Goal: Information Seeking & Learning: Learn about a topic

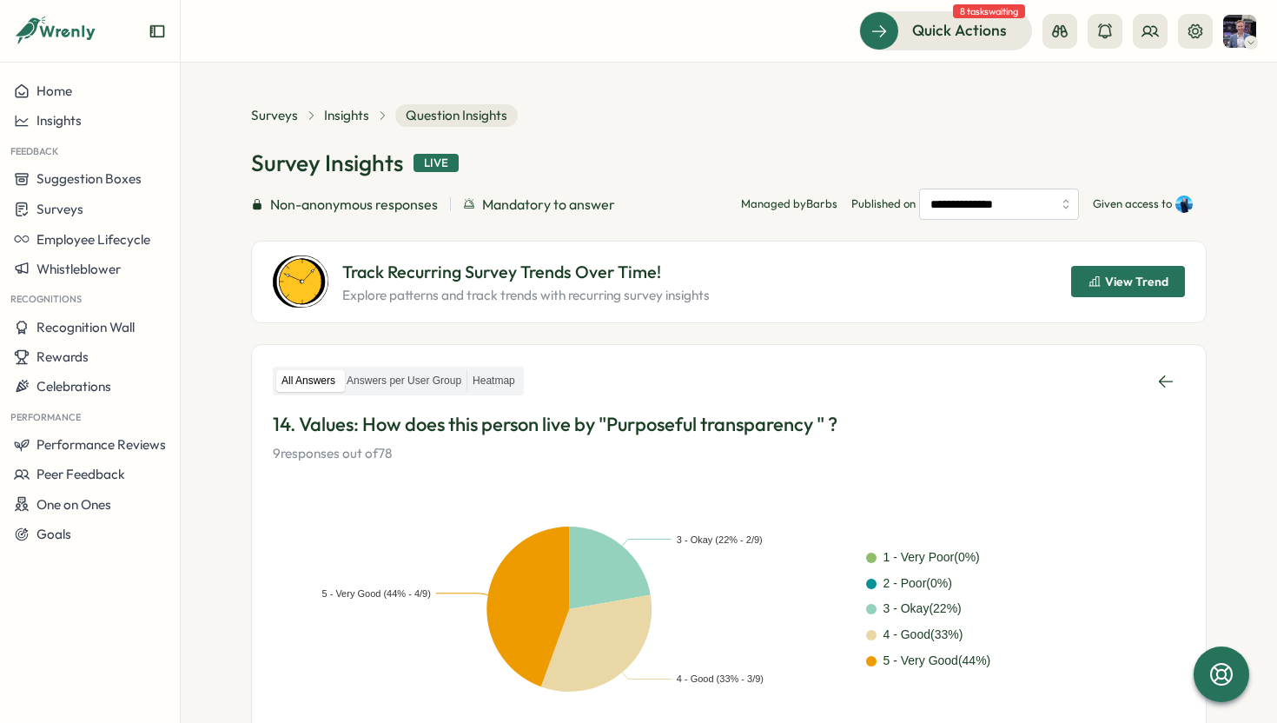
click at [793, 131] on div "**********" at bounding box center [729, 213] width 956 height 219
click at [1146, 279] on span "View Trend" at bounding box center [1136, 281] width 63 height 12
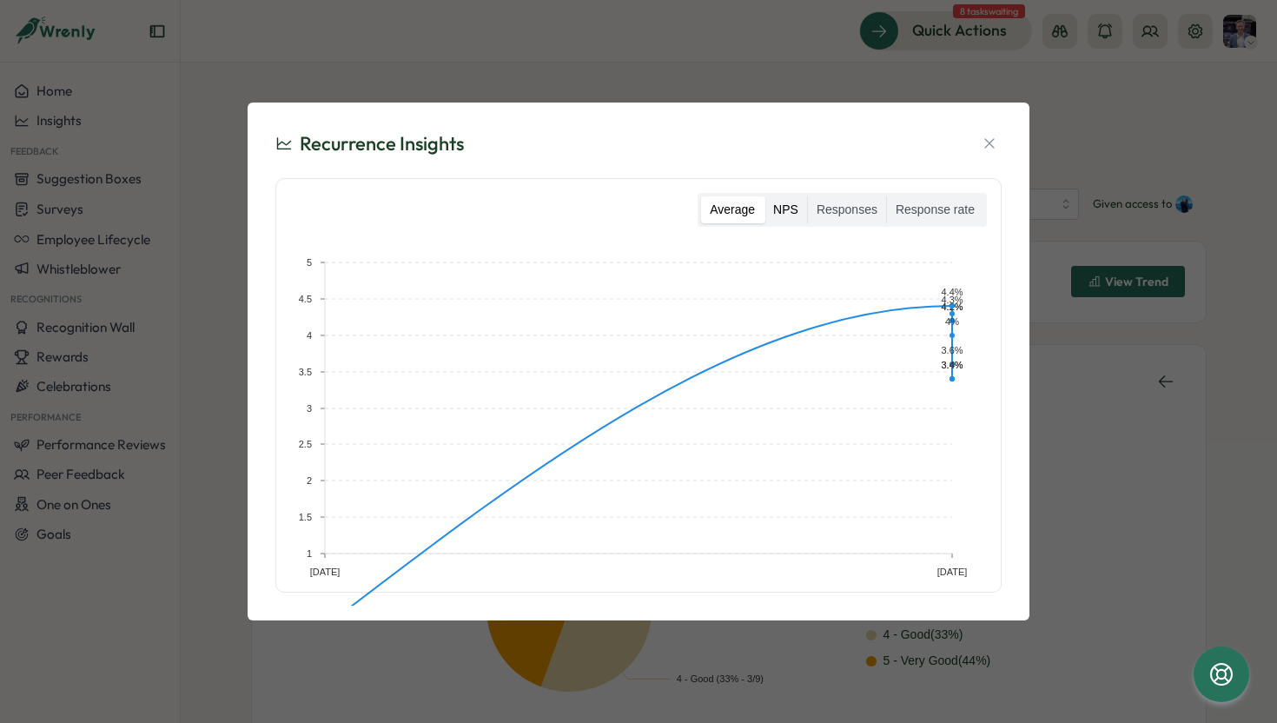
click at [793, 209] on label "NPS" at bounding box center [786, 210] width 43 height 28
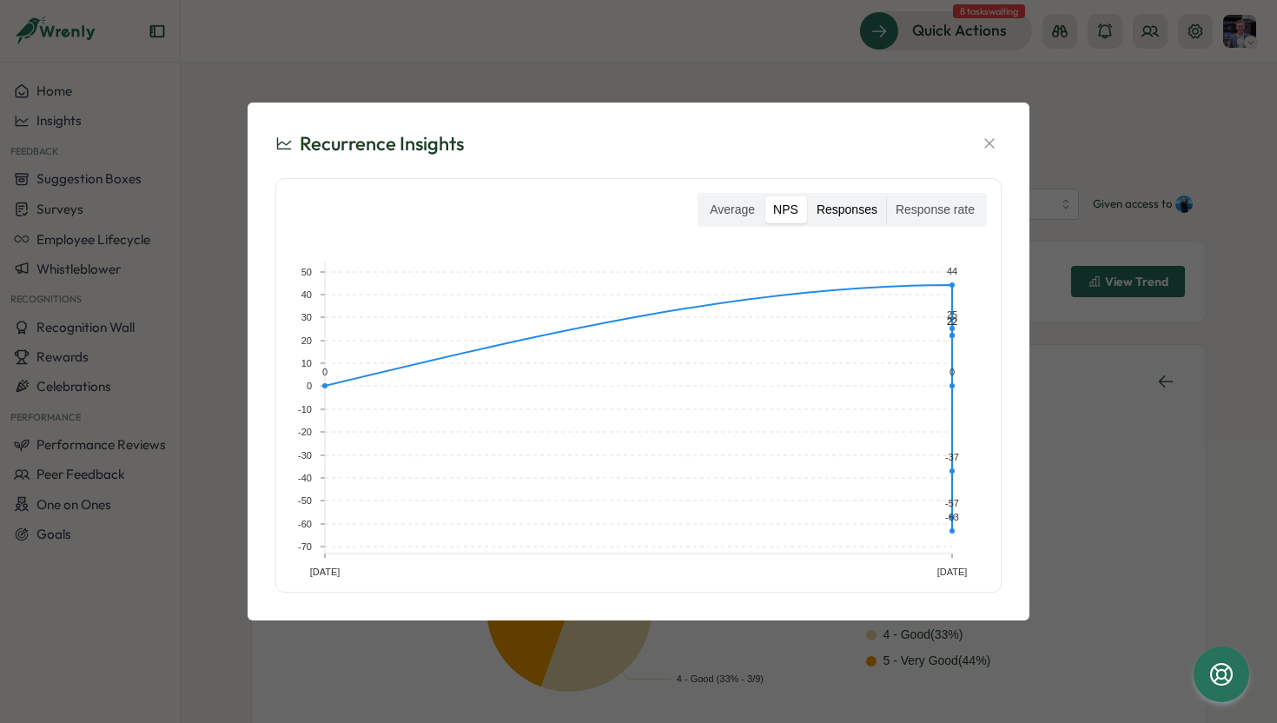
click at [854, 210] on label "Responses" at bounding box center [847, 210] width 78 height 28
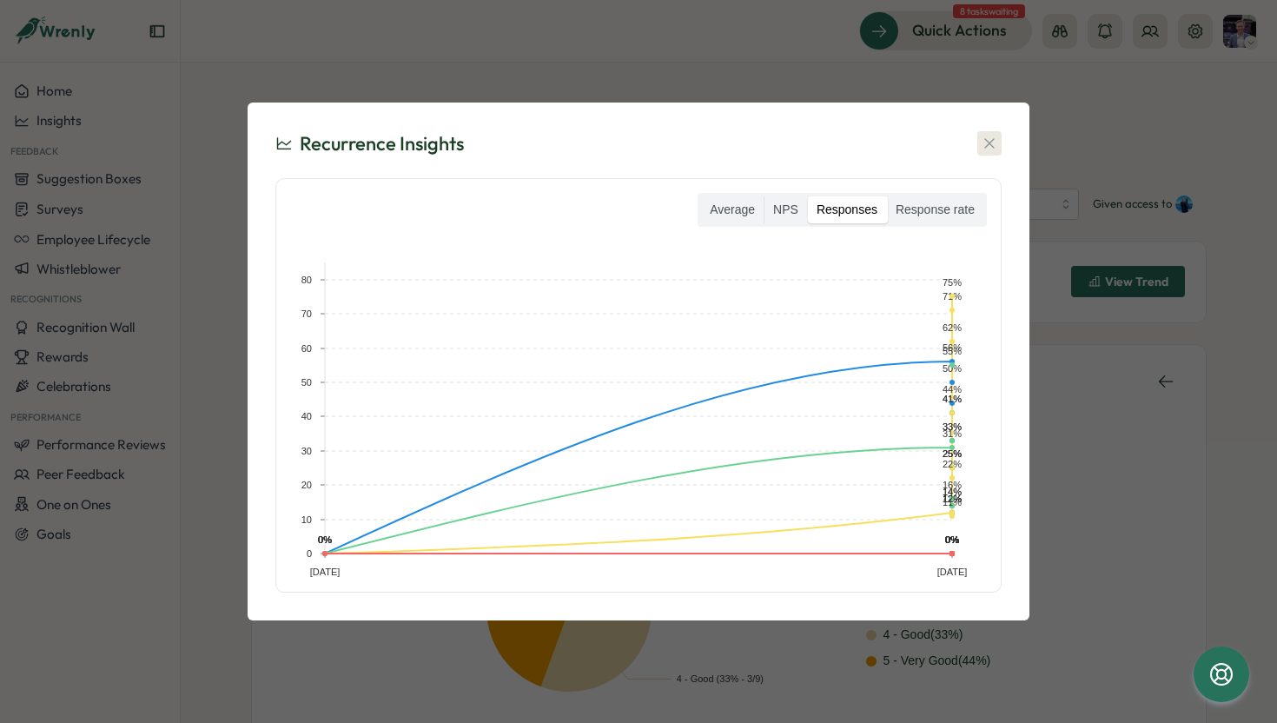
click at [991, 151] on icon "button" at bounding box center [989, 143] width 17 height 17
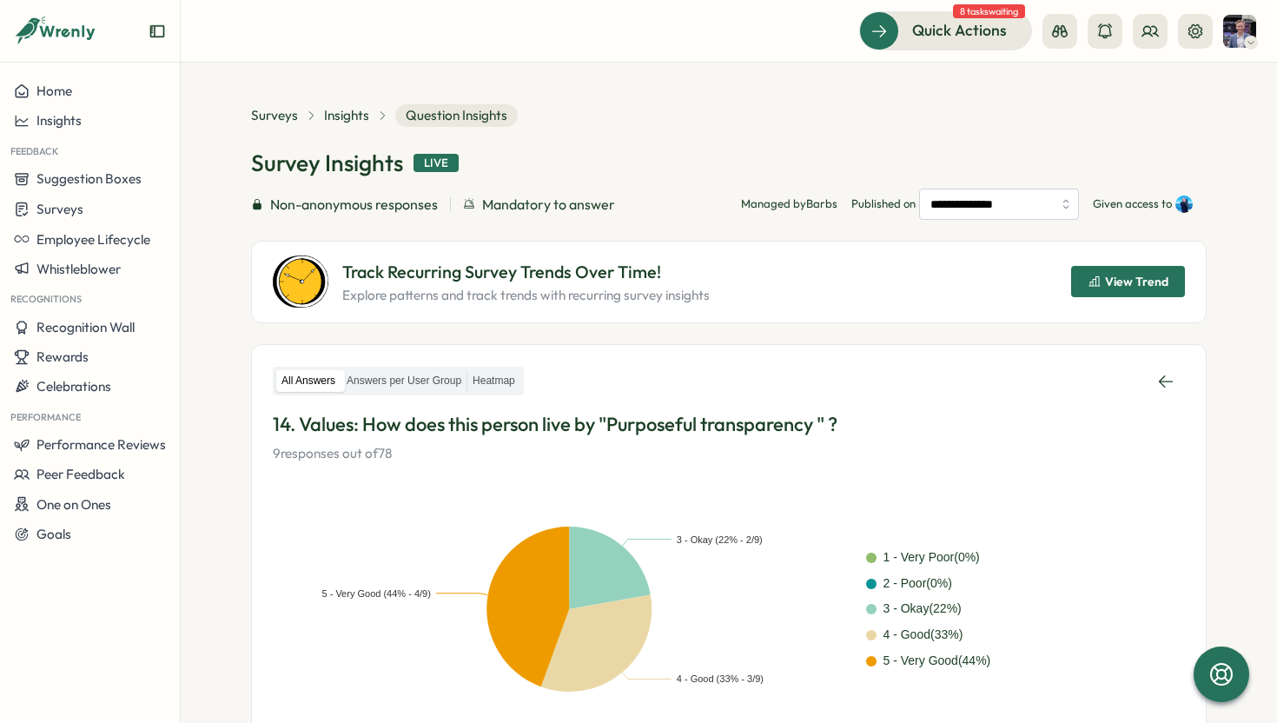
click at [341, 125] on div "Surveys Insights Question Insights" at bounding box center [384, 115] width 267 height 23
click at [282, 115] on span "Surveys" at bounding box center [274, 115] width 47 height 19
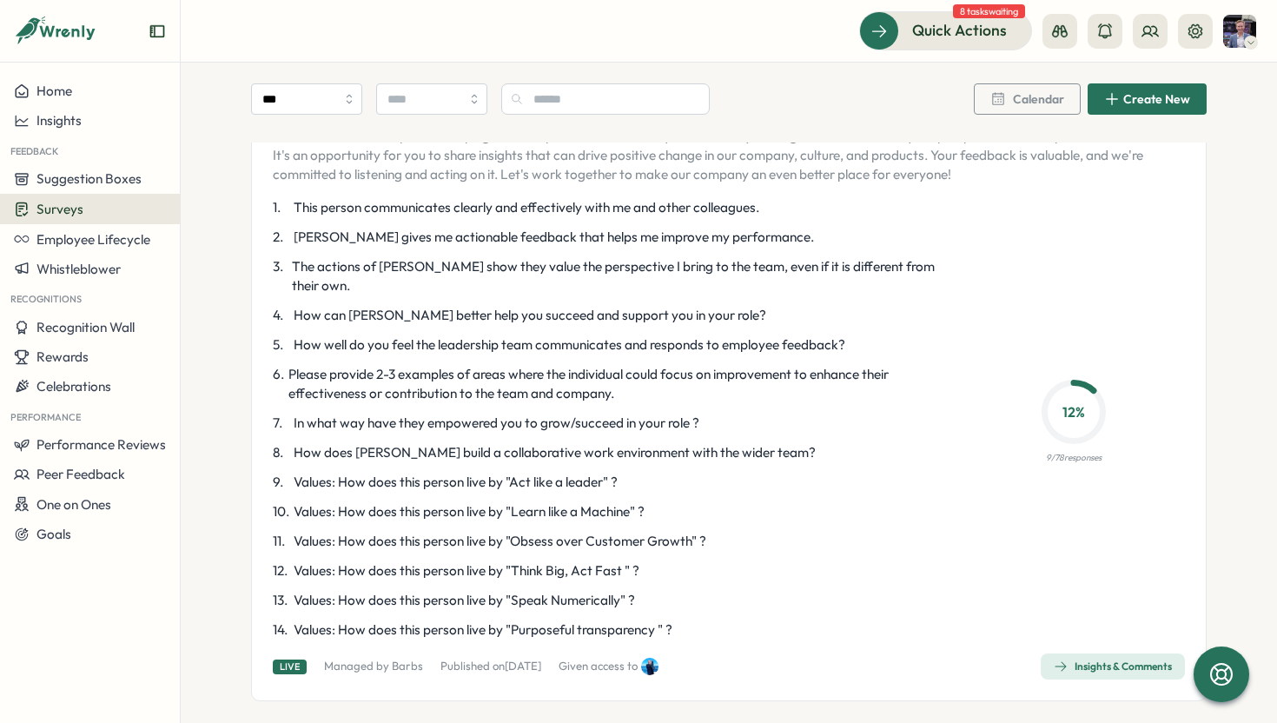
scroll to position [2885, 0]
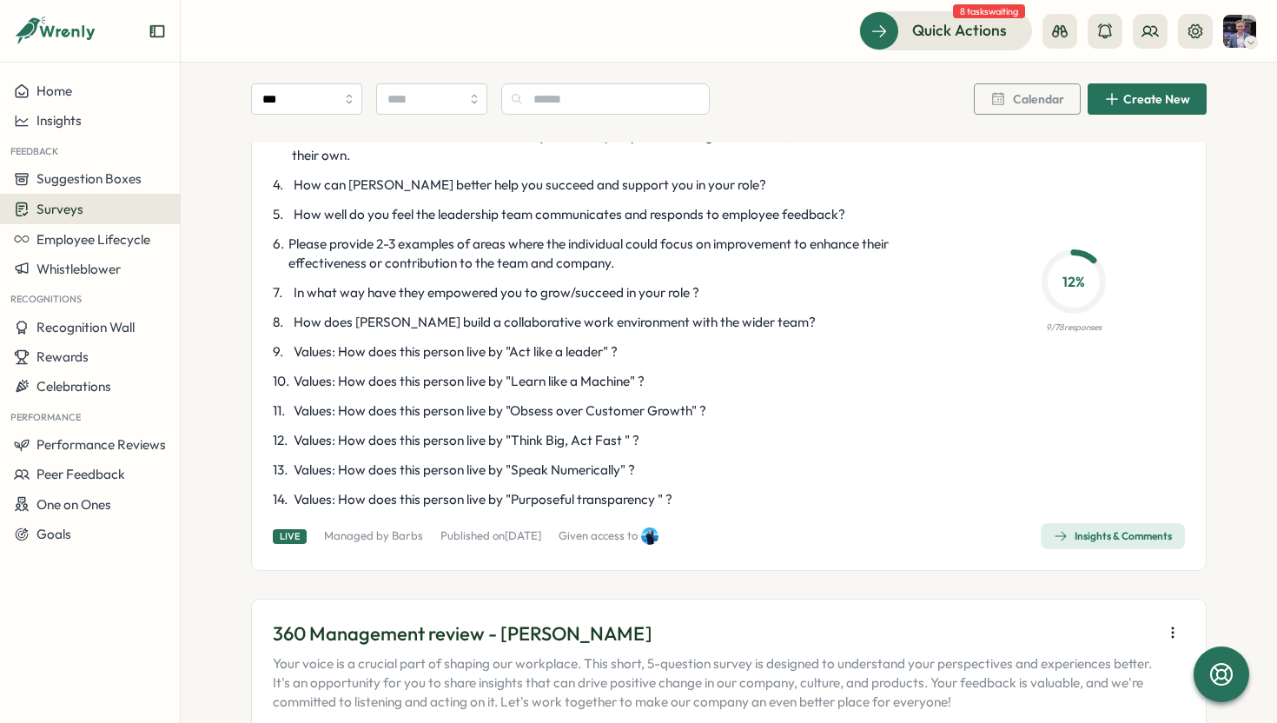
click at [1081, 523] on link "Insights & Comments" at bounding box center [1113, 536] width 144 height 26
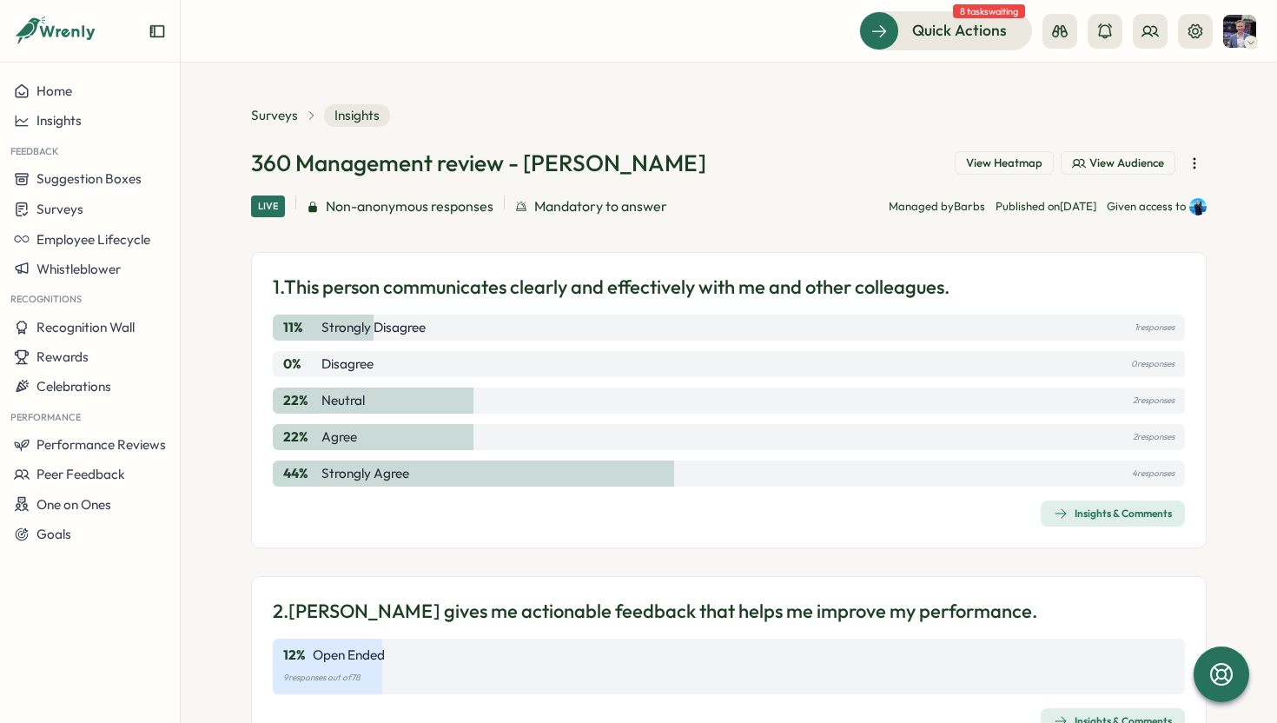
click at [1026, 164] on span "View Heatmap" at bounding box center [1004, 164] width 76 height 16
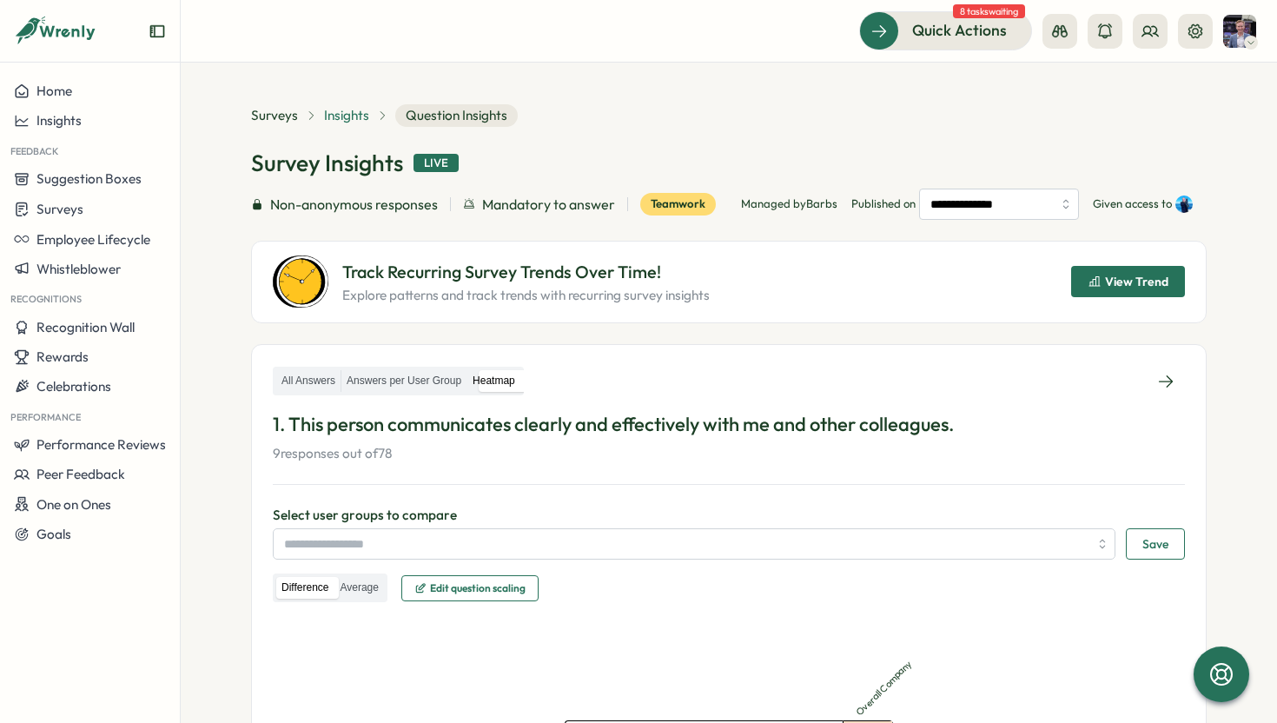
click at [348, 112] on span "Insights" at bounding box center [346, 115] width 45 height 19
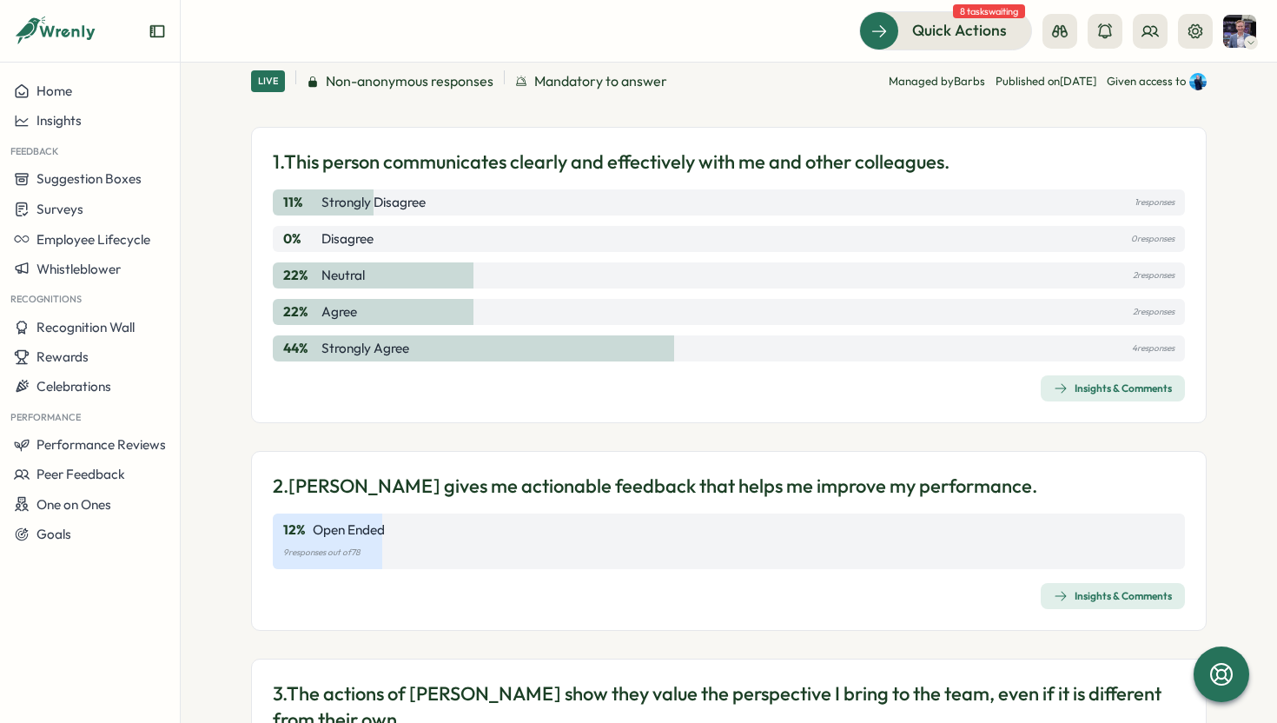
scroll to position [100, 0]
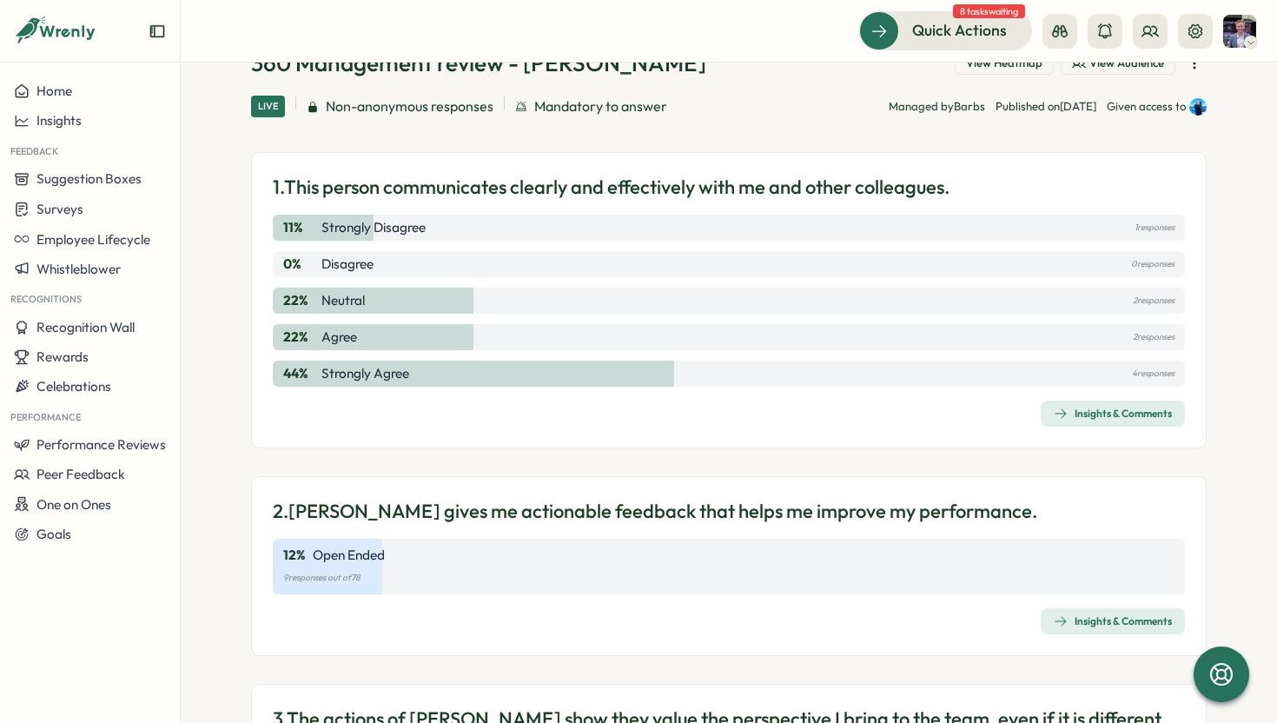
click at [322, 224] on p "Strongly Disagree" at bounding box center [374, 227] width 104 height 19
drag, startPoint x: 317, startPoint y: 224, endPoint x: 443, endPoint y: 222, distance: 126.0
click at [443, 222] on div "11 % Strongly Disagree 1 responses" at bounding box center [729, 228] width 912 height 26
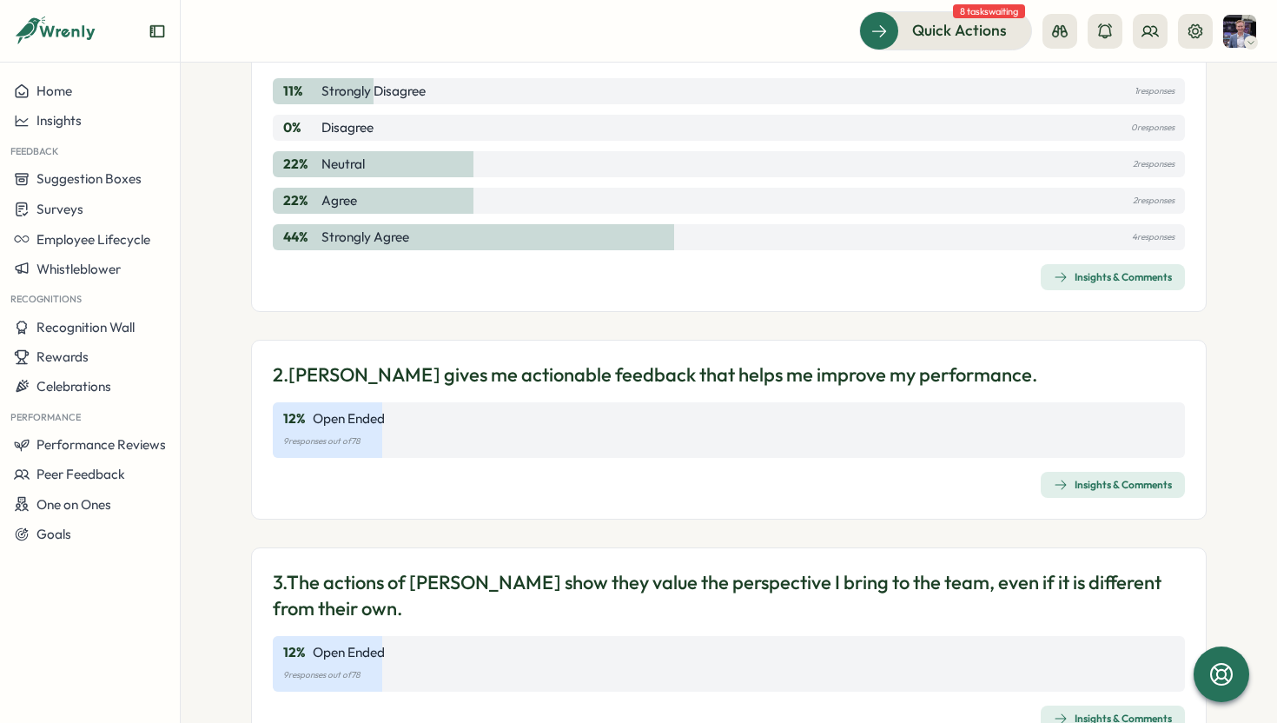
scroll to position [217, 0]
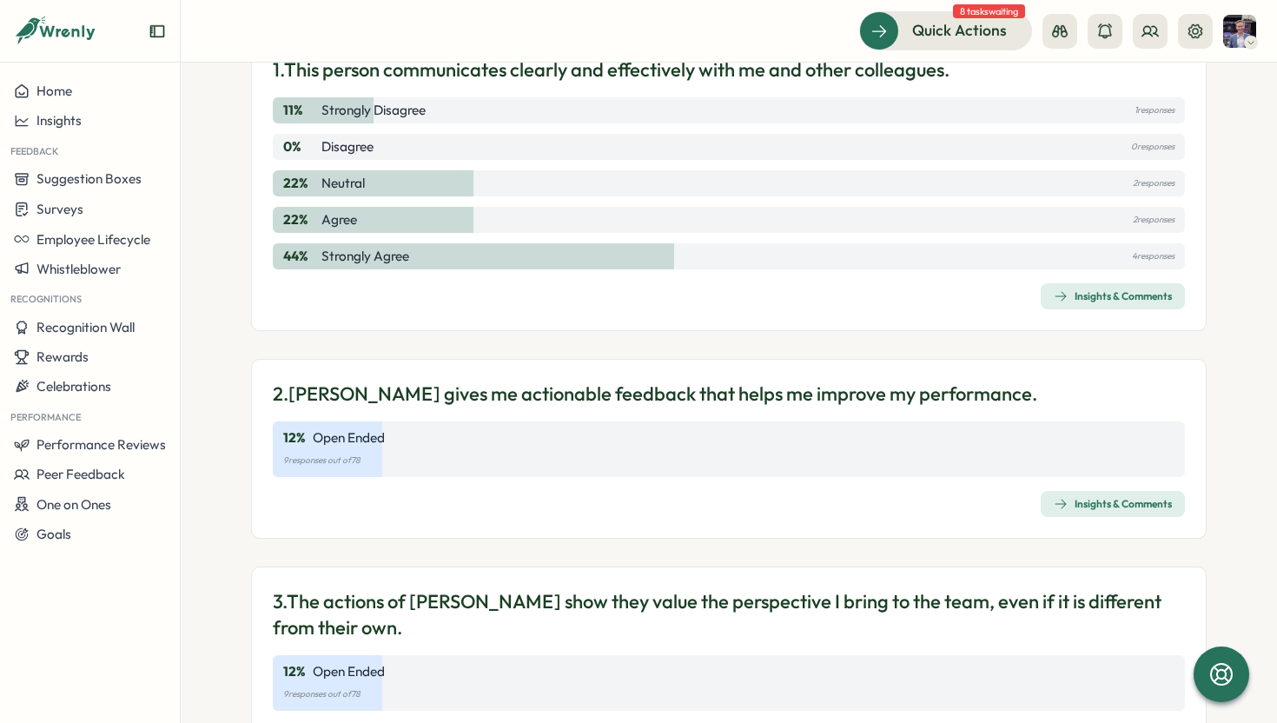
click at [1085, 291] on div "Insights & Comments" at bounding box center [1113, 296] width 118 height 14
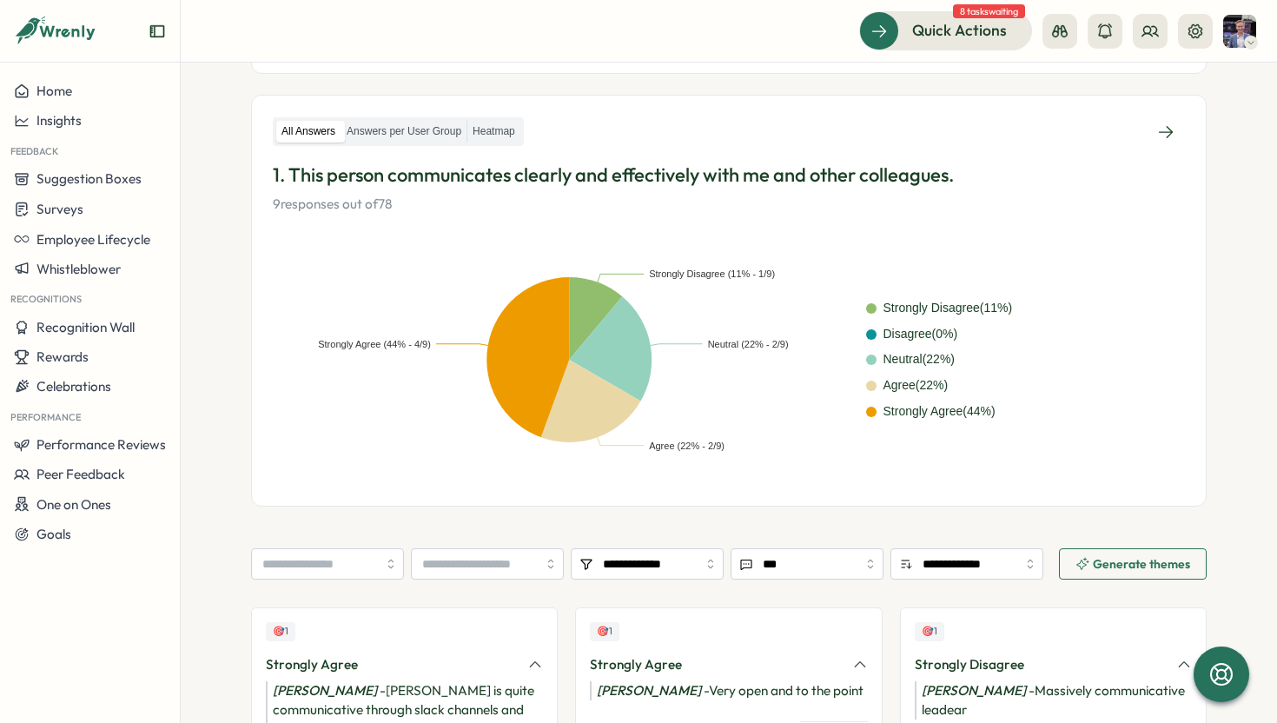
scroll to position [71, 0]
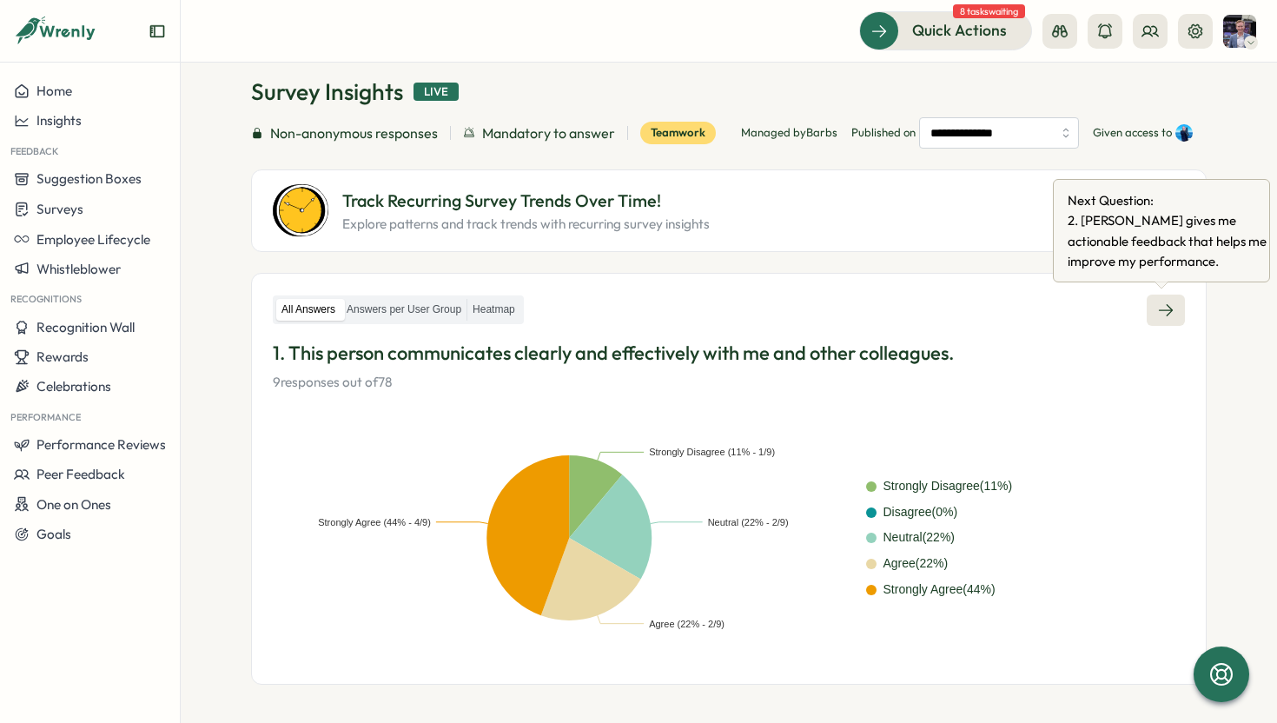
click at [1163, 304] on icon at bounding box center [1166, 310] width 14 height 12
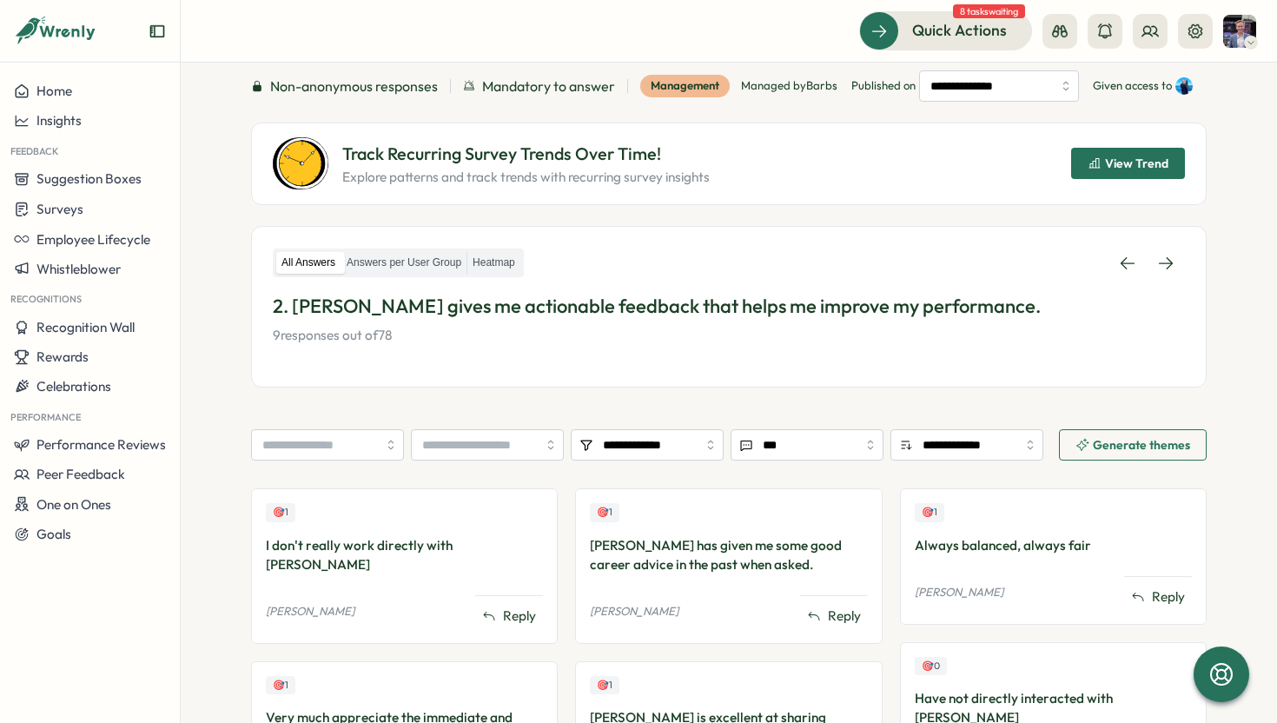
scroll to position [47, 0]
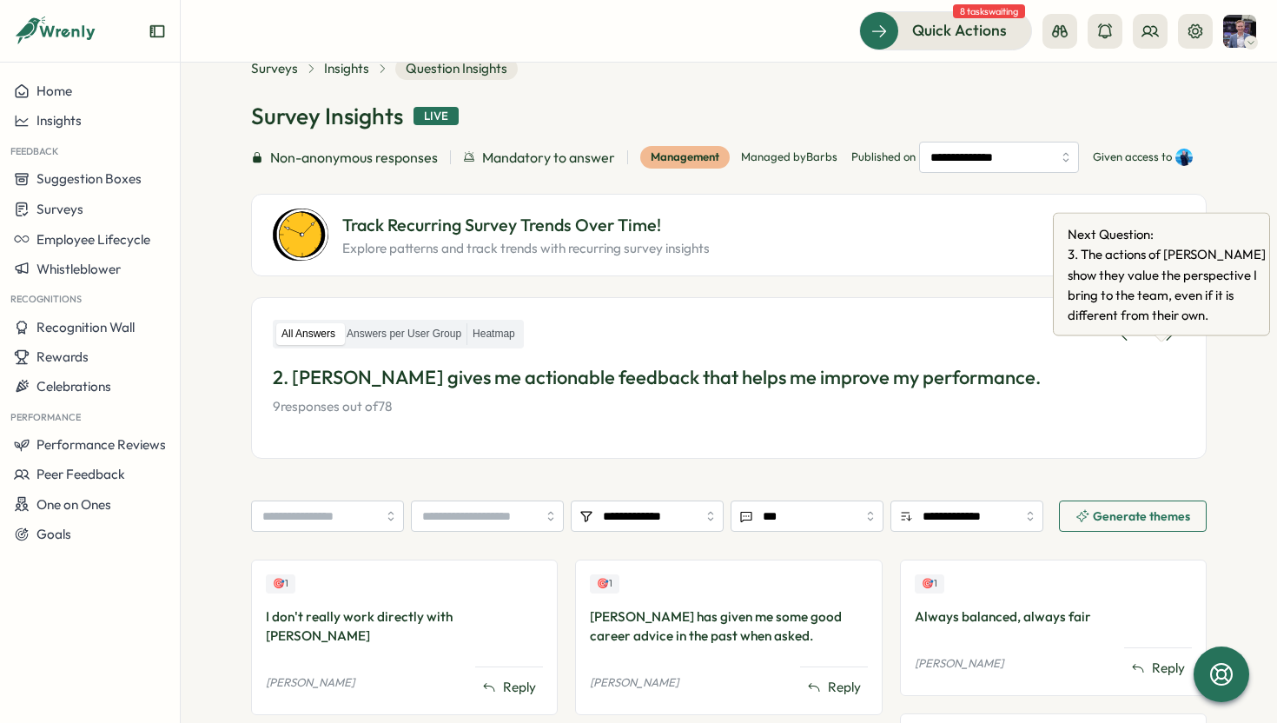
click at [1191, 368] on div "All Answers Answers per User Group Heatmap 2. Shane gives me actionable feedbac…" at bounding box center [729, 378] width 956 height 163
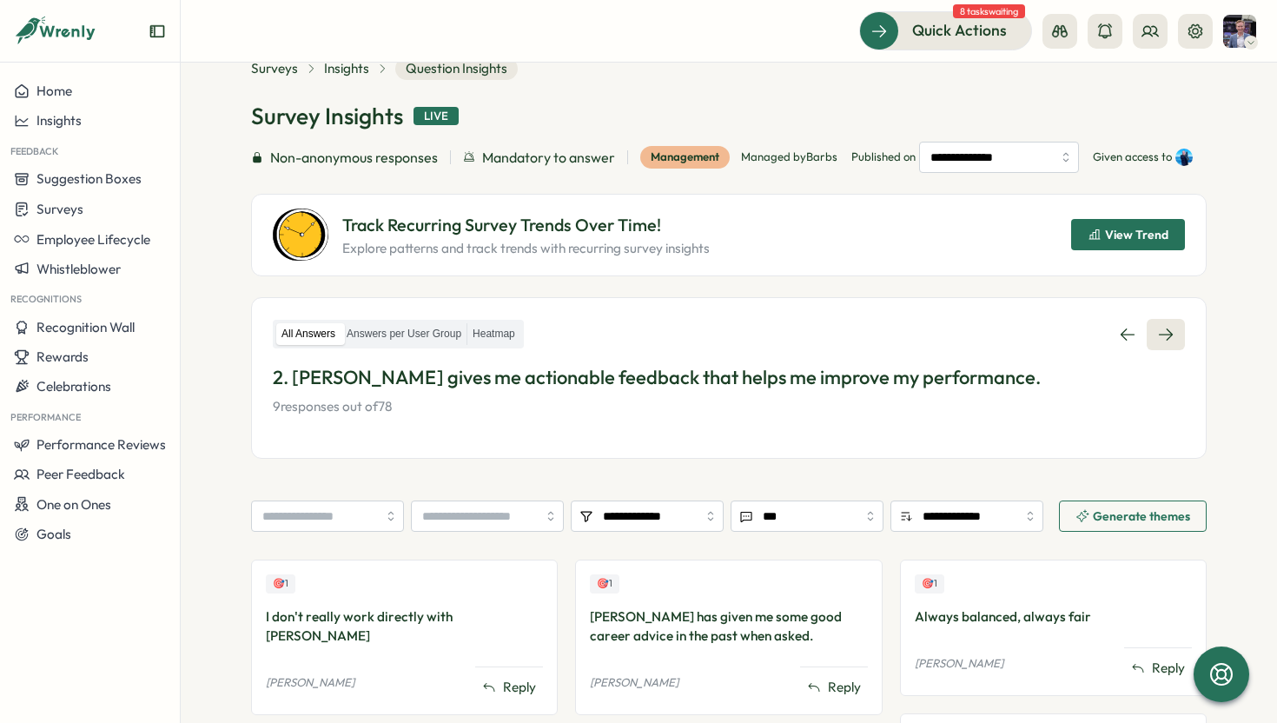
click at [1175, 350] on link at bounding box center [1166, 334] width 38 height 31
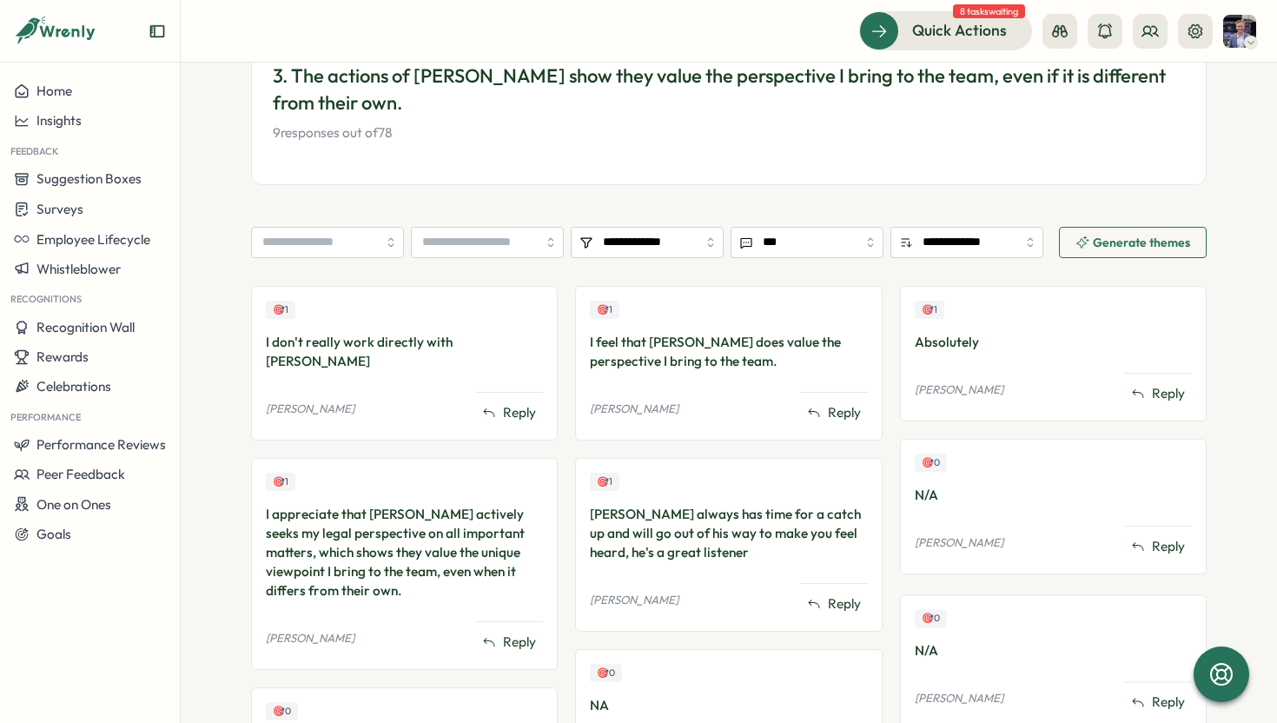
scroll to position [397, 0]
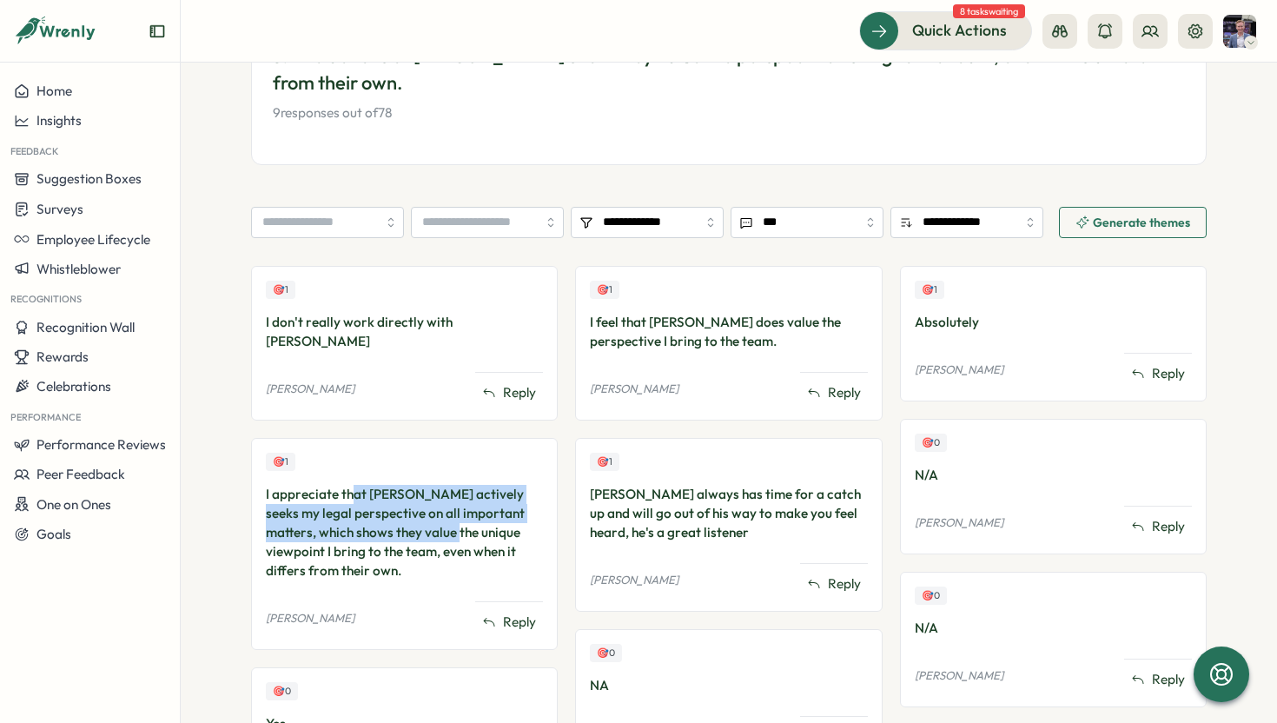
drag, startPoint x: 348, startPoint y: 484, endPoint x: 410, endPoint y: 510, distance: 67.8
click at [410, 510] on div "I appreciate that Shane actively seeks my legal perspective on all important ma…" at bounding box center [404, 533] width 277 height 96
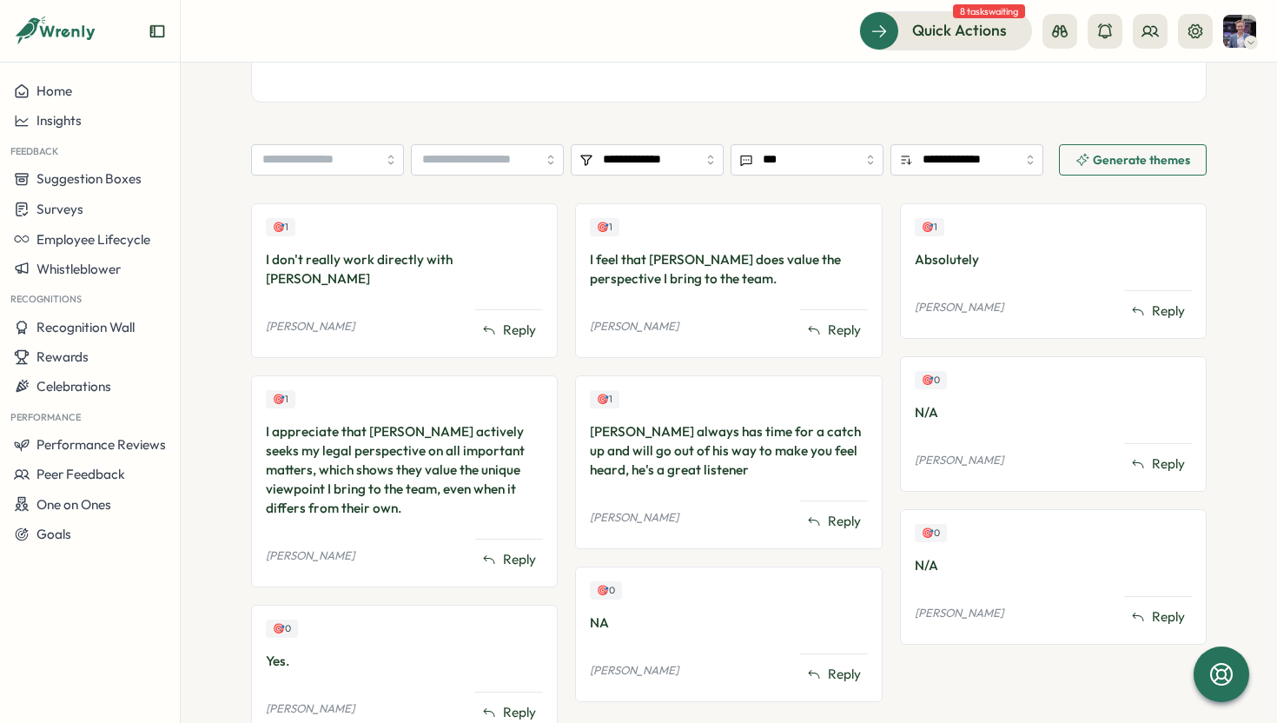
scroll to position [463, 0]
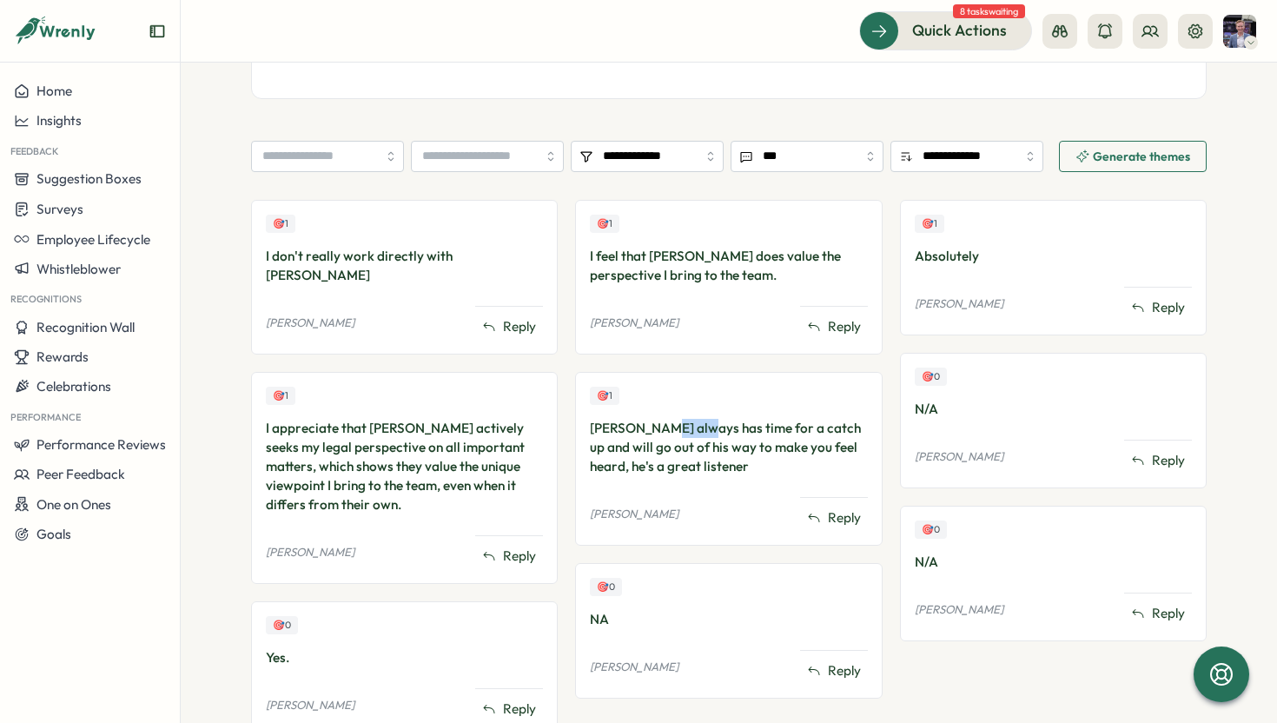
drag, startPoint x: 659, startPoint y: 433, endPoint x: 700, endPoint y: 435, distance: 40.9
click at [699, 435] on div "Shane always has time for a catch up and will go out of his way to make you fee…" at bounding box center [728, 447] width 277 height 57
click at [700, 435] on div "Shane always has time for a catch up and will go out of his way to make you fee…" at bounding box center [728, 447] width 277 height 57
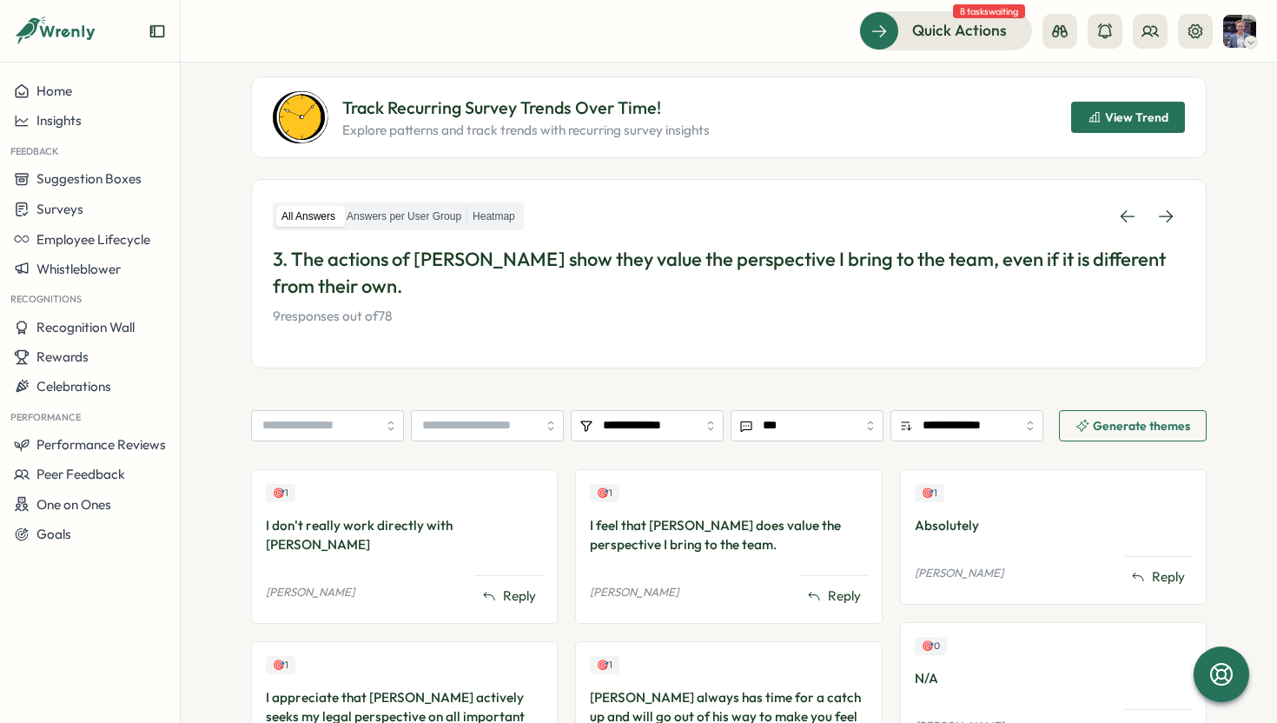
scroll to position [0, 0]
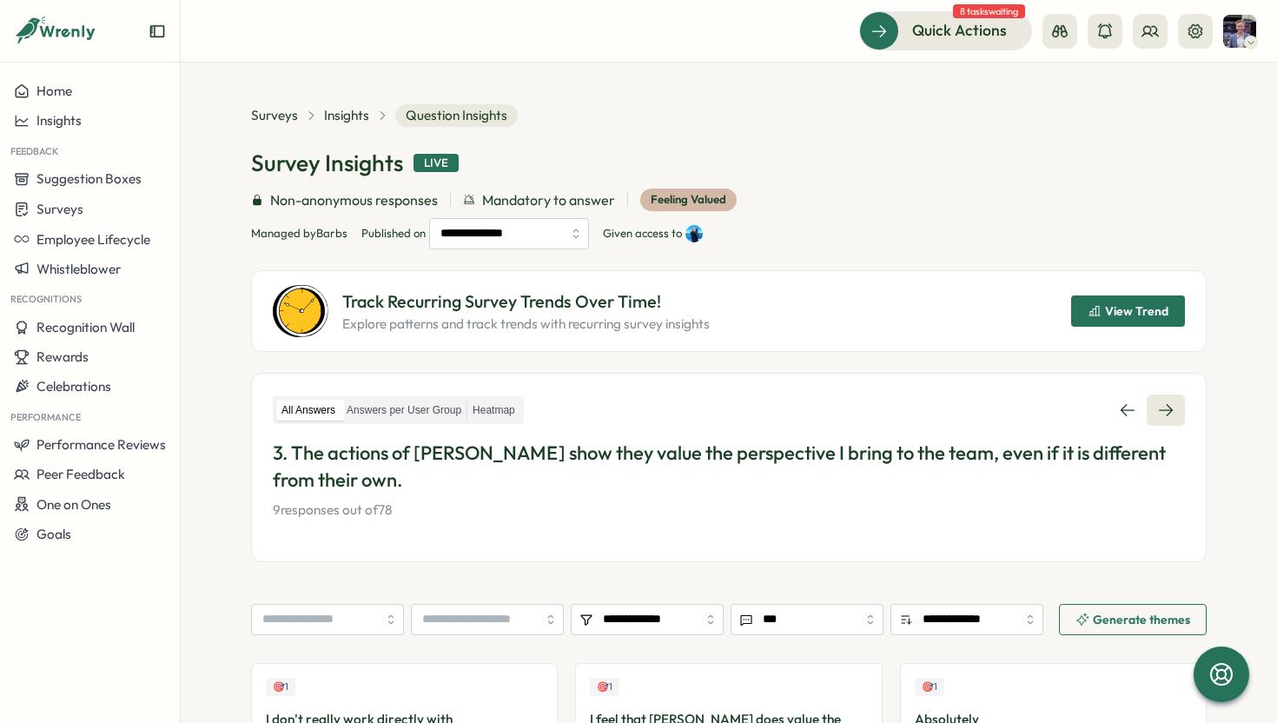
click at [1158, 408] on icon at bounding box center [1166, 409] width 17 height 17
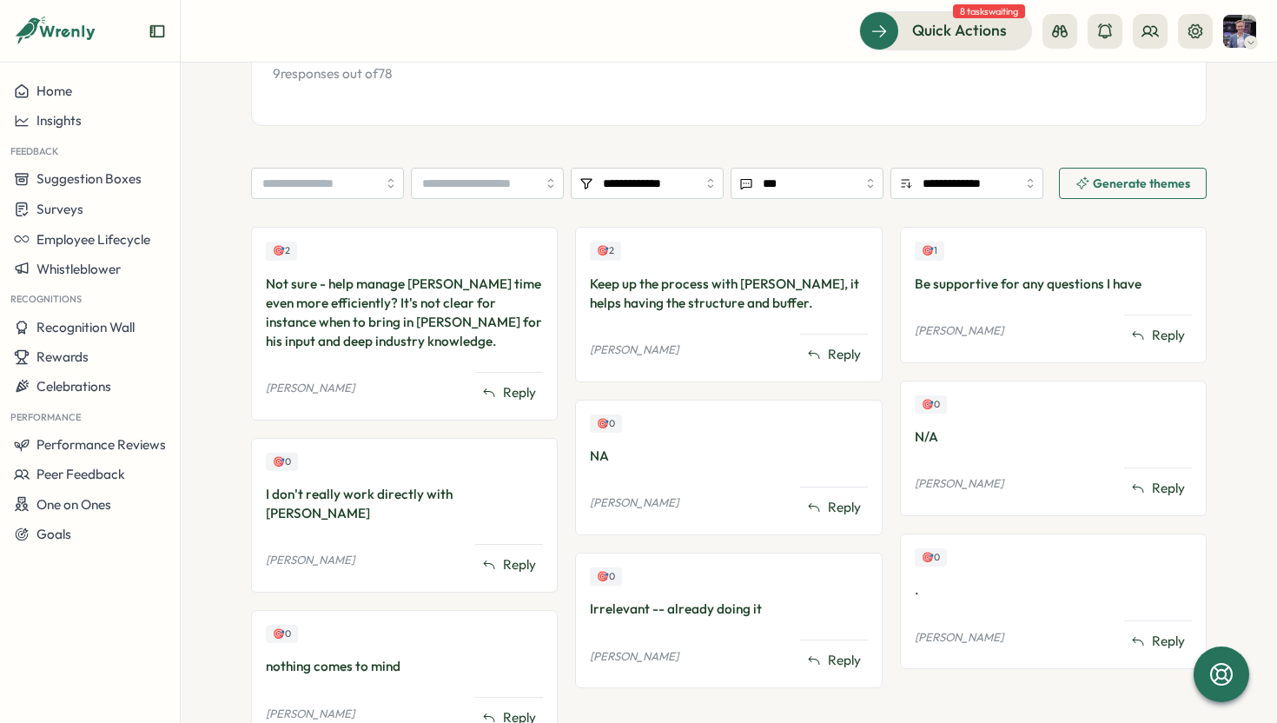
scroll to position [408, 0]
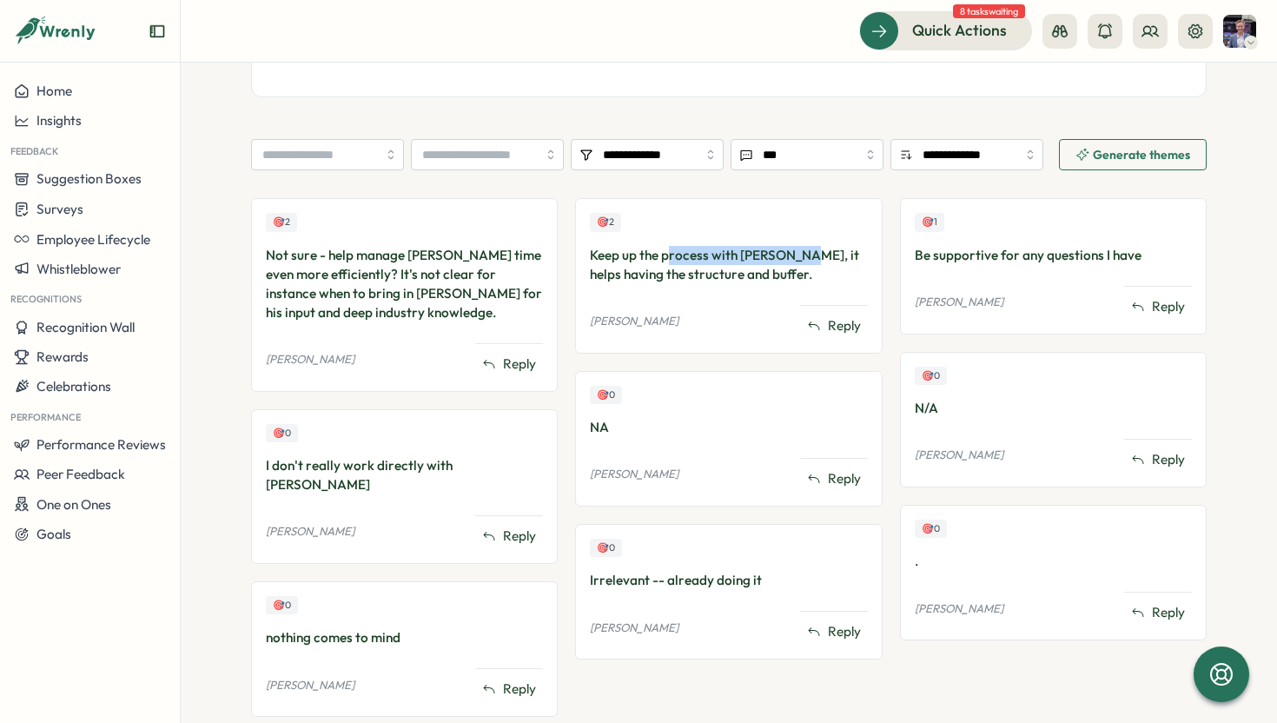
drag, startPoint x: 664, startPoint y: 288, endPoint x: 787, endPoint y: 290, distance: 123.4
click at [787, 284] on div "Keep up the process with Henry, it helps having the structure and buffer." at bounding box center [728, 265] width 277 height 38
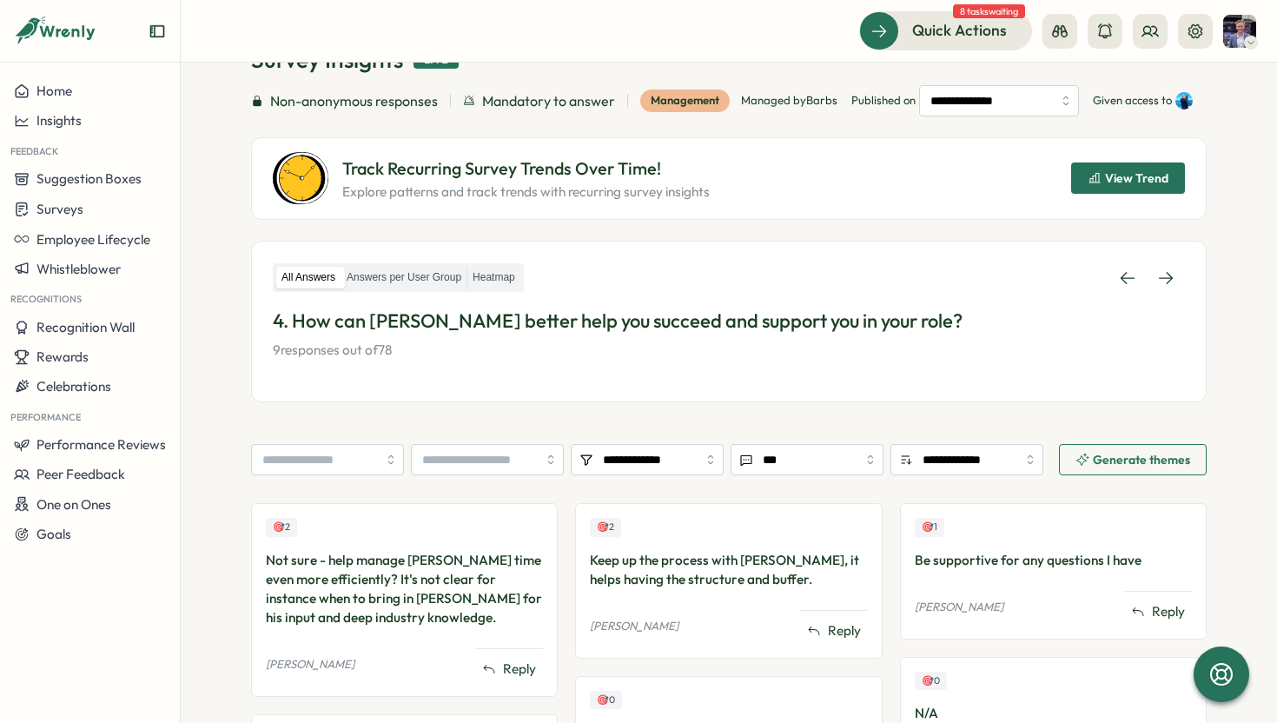
scroll to position [76, 0]
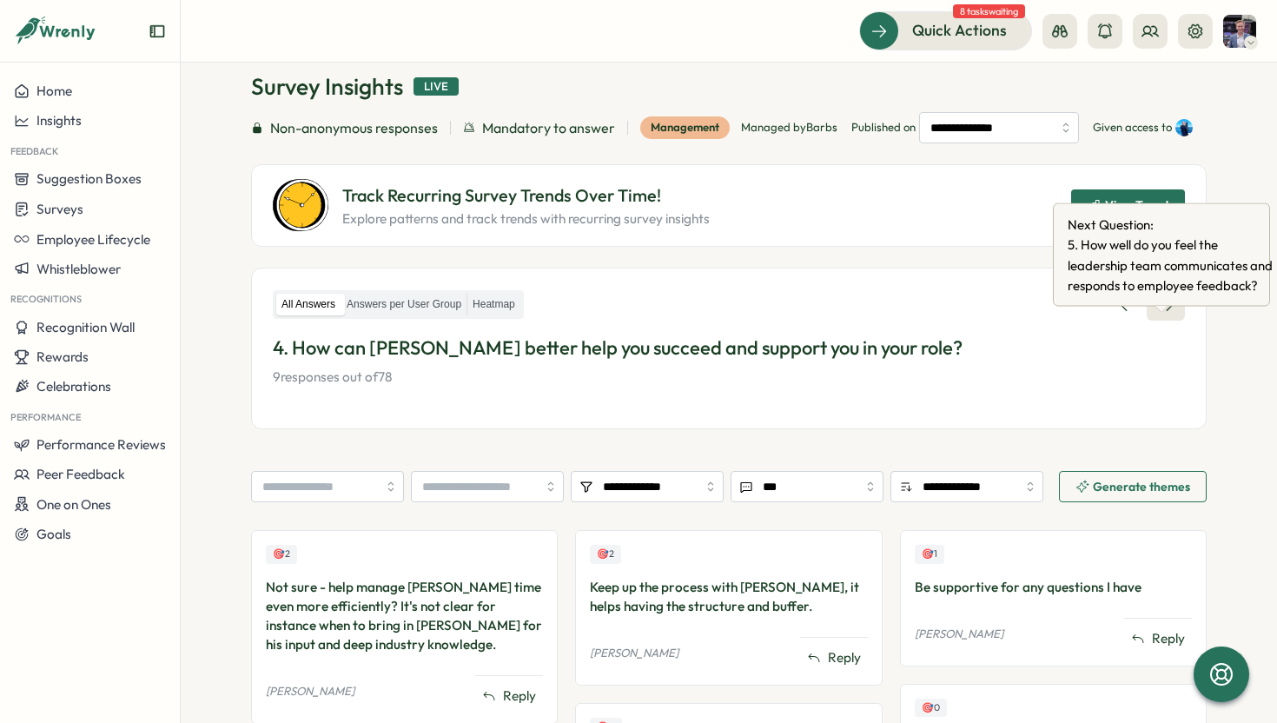
click at [1165, 314] on icon at bounding box center [1166, 304] width 17 height 17
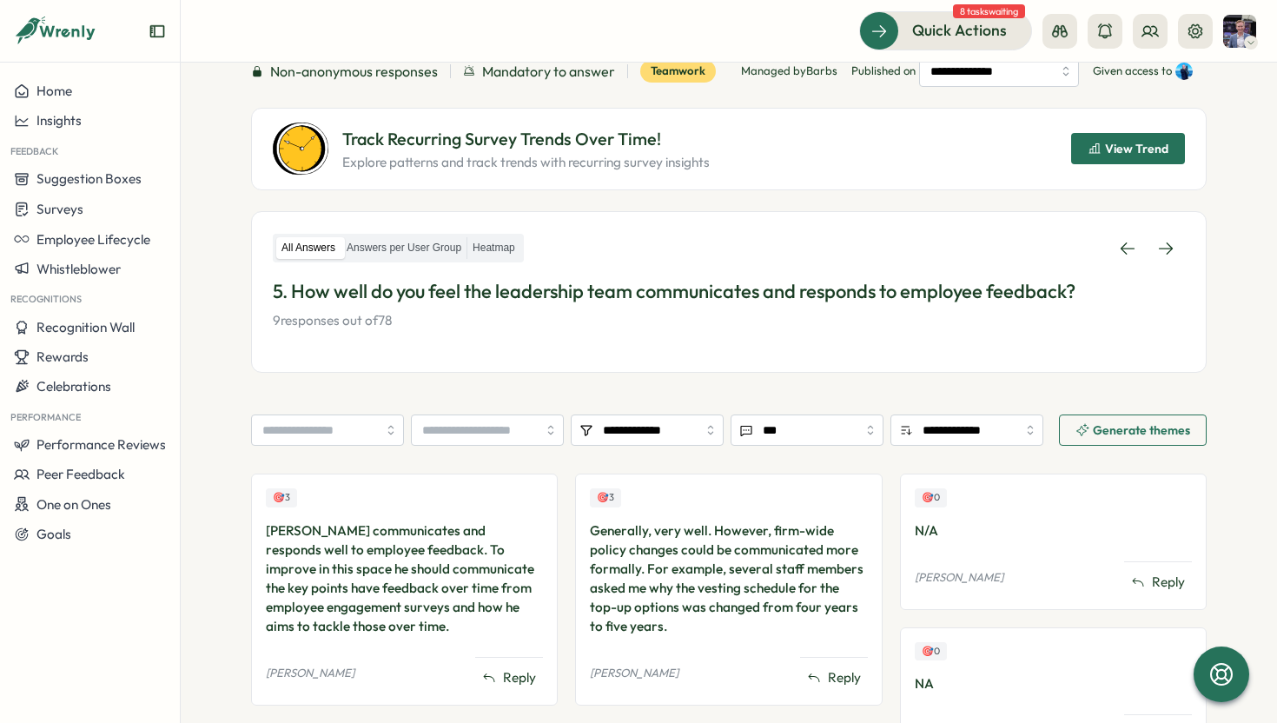
scroll to position [131, 0]
